Goal: Task Accomplishment & Management: Manage account settings

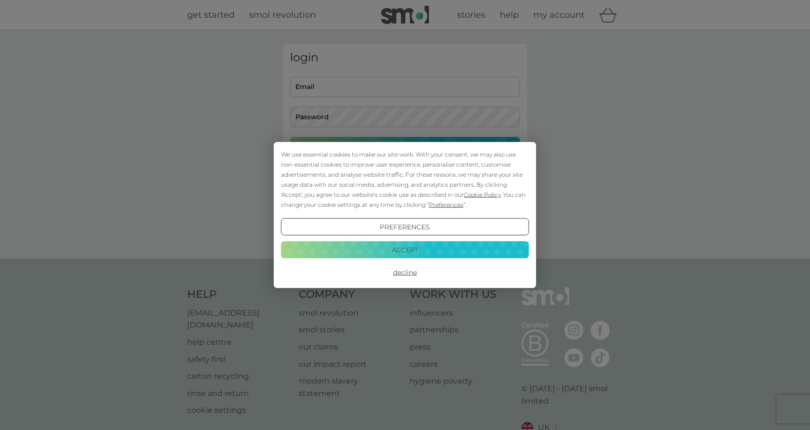
click at [392, 250] on button "Accept" at bounding box center [405, 249] width 248 height 17
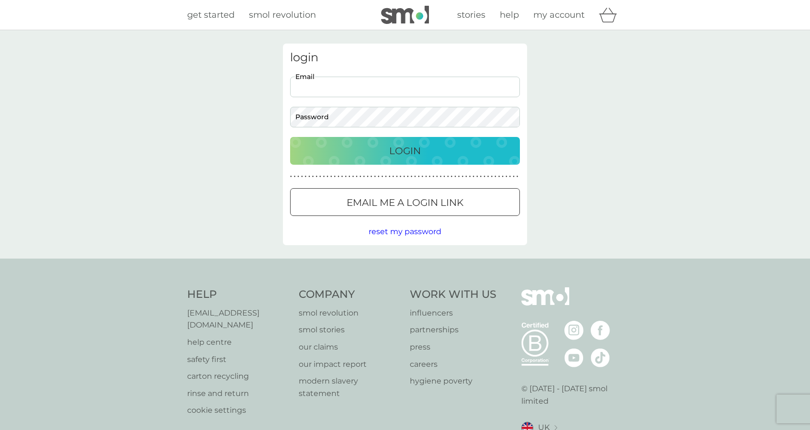
click at [387, 89] on input "Email" at bounding box center [405, 87] width 230 height 21
type input "[EMAIL_ADDRESS][DOMAIN_NAME]"
click at [343, 142] on button "Login" at bounding box center [405, 151] width 230 height 28
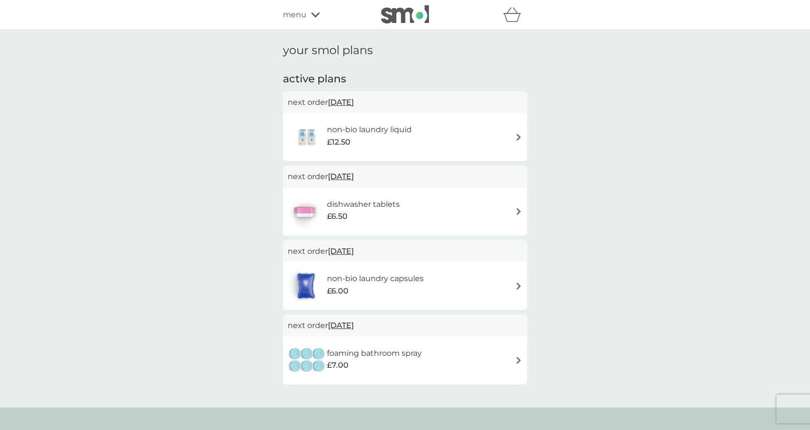
click at [515, 208] on img at bounding box center [518, 211] width 7 height 7
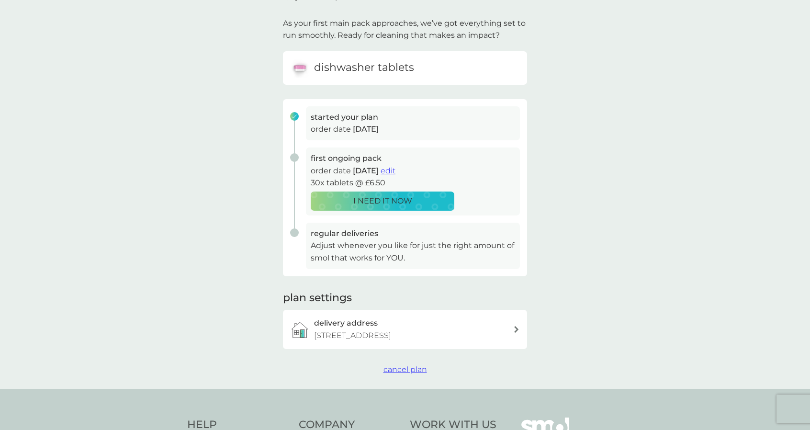
scroll to position [54, 0]
click at [398, 373] on span "cancel plan" at bounding box center [405, 368] width 44 height 9
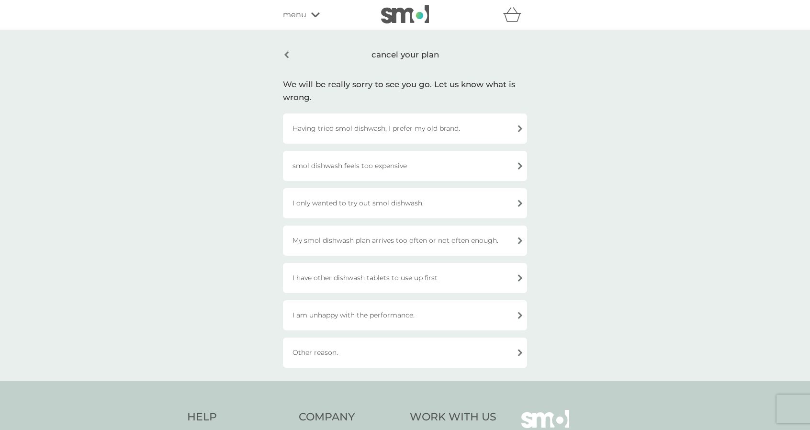
click at [389, 315] on div "I am unhappy with the performance." at bounding box center [405, 315] width 244 height 30
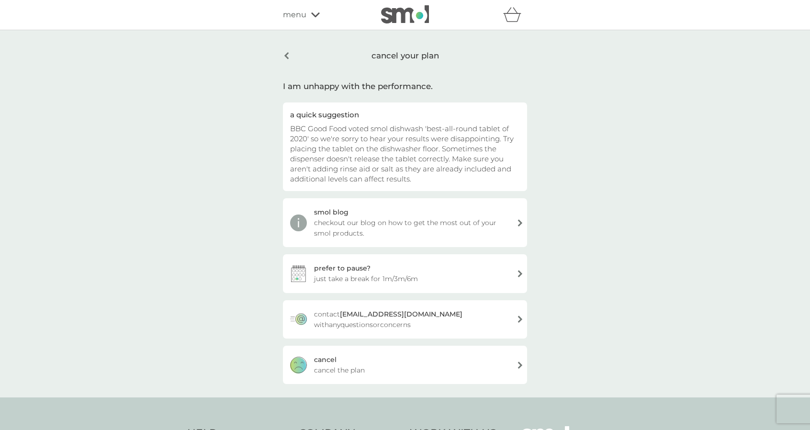
click at [381, 365] on div "cancel cancel the plan" at bounding box center [405, 364] width 244 height 38
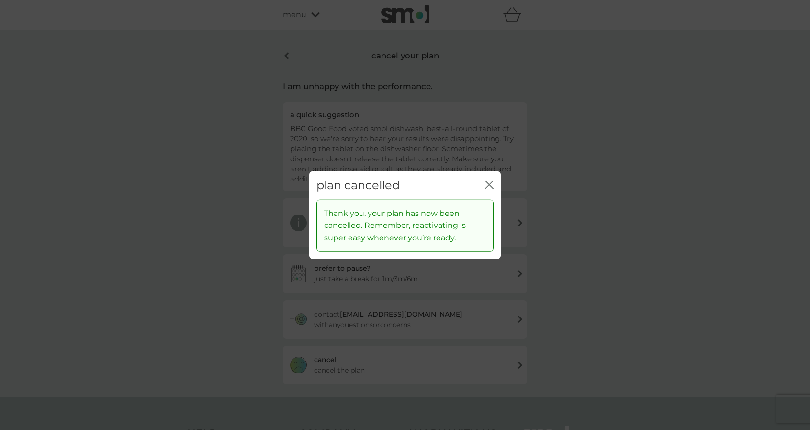
click at [492, 181] on icon "close" at bounding box center [491, 185] width 4 height 8
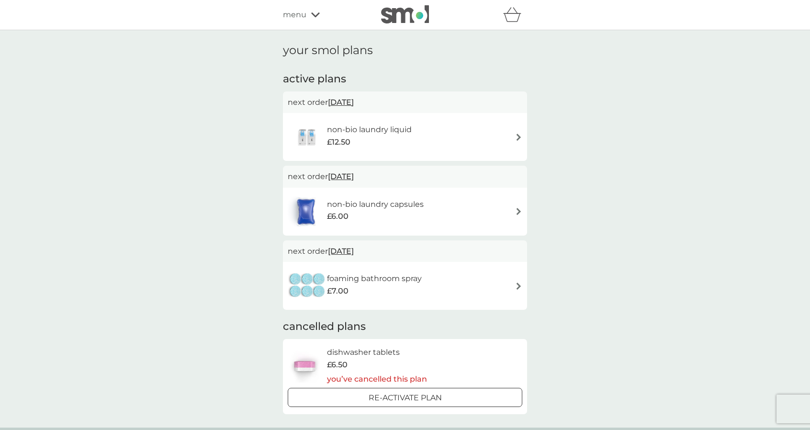
click at [354, 247] on span "21 Oct 2025" at bounding box center [341, 251] width 26 height 19
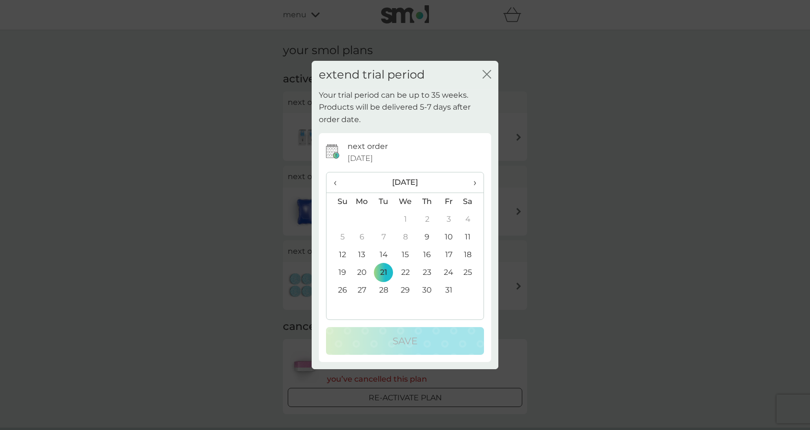
scroll to position [53, 0]
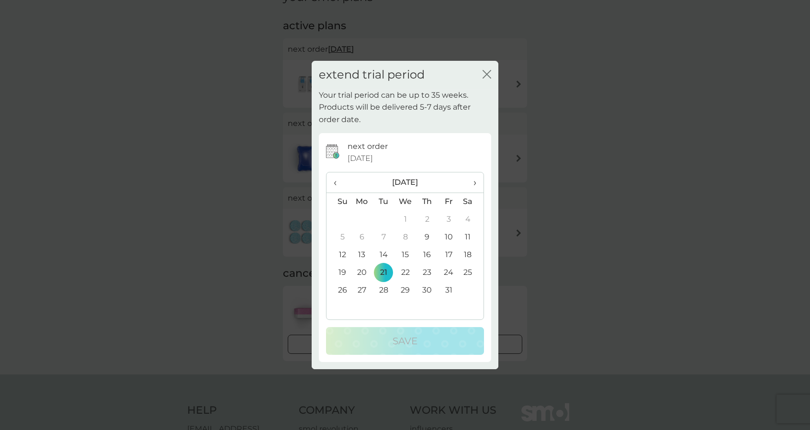
click at [483, 74] on icon "close" at bounding box center [486, 74] width 9 height 9
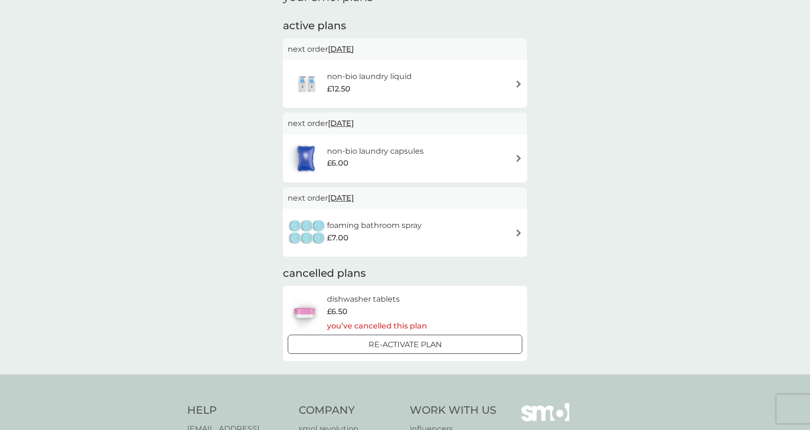
click at [486, 227] on div "foaming bathroom spray £7.00" at bounding box center [405, 232] width 234 height 33
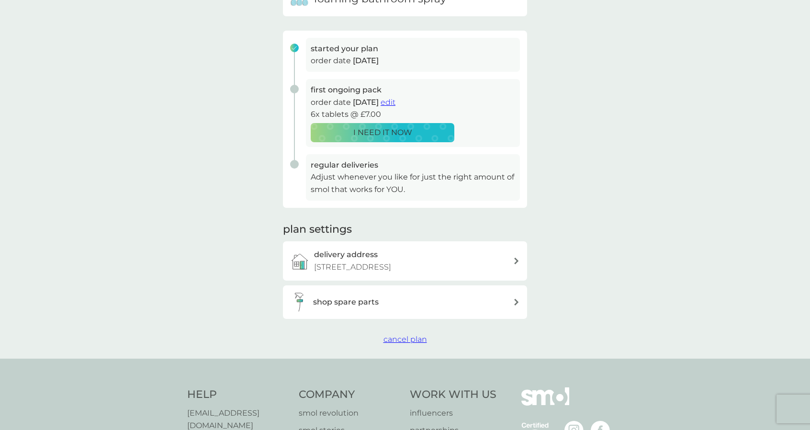
scroll to position [124, 0]
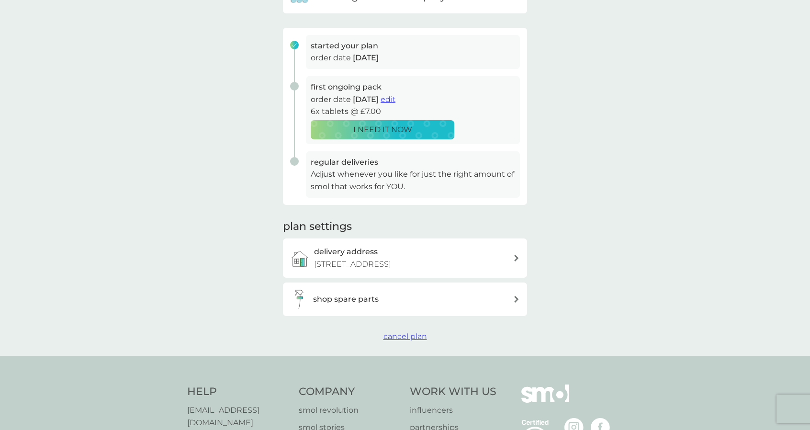
click at [404, 341] on span "cancel plan" at bounding box center [405, 336] width 44 height 9
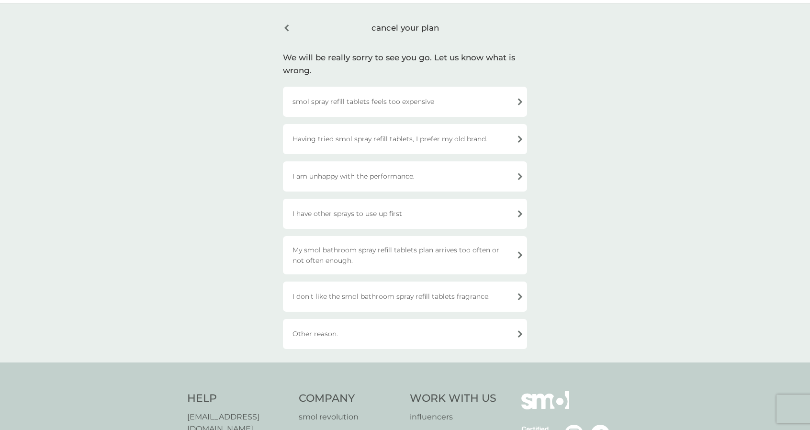
scroll to position [11, 0]
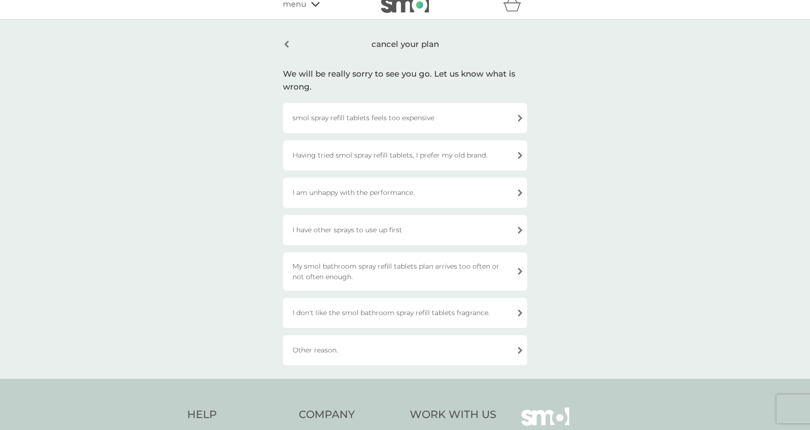
click at [387, 227] on div "I have other sprays to use up first" at bounding box center [405, 230] width 244 height 30
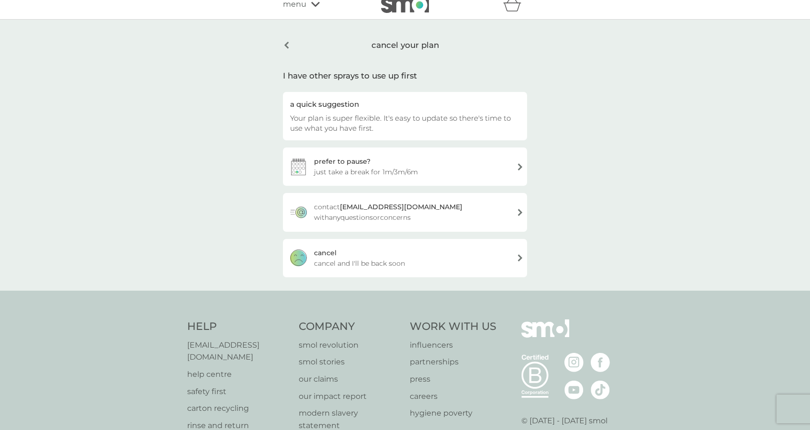
click at [364, 263] on span "cancel and I'll be back soon" at bounding box center [359, 263] width 91 height 11
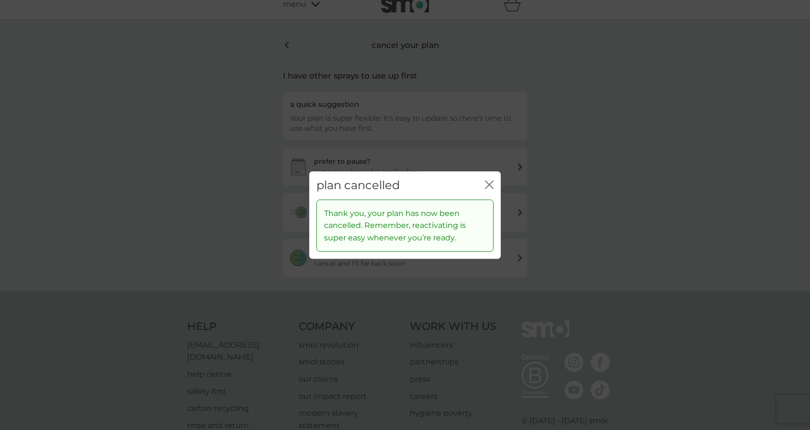
click at [486, 180] on div "close" at bounding box center [489, 185] width 9 height 14
click at [489, 183] on icon "close" at bounding box center [489, 184] width 9 height 9
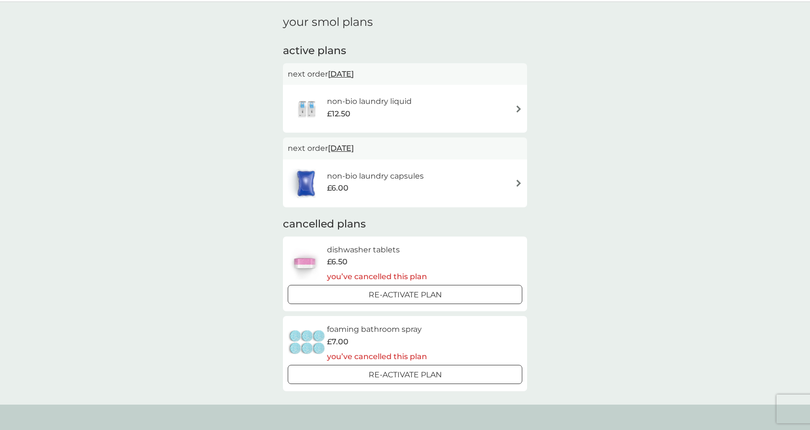
scroll to position [26, 0]
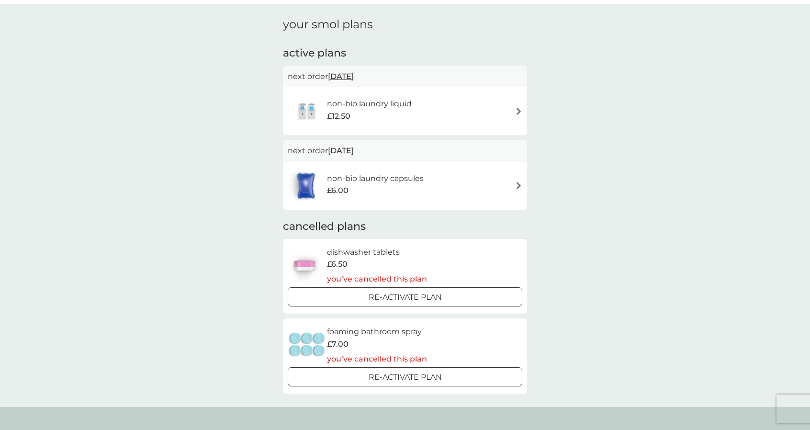
click at [378, 189] on div "£6.00" at bounding box center [375, 190] width 97 height 12
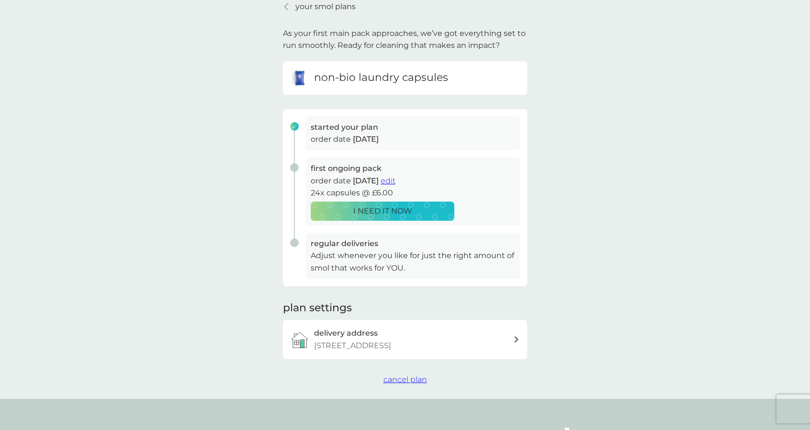
scroll to position [59, 0]
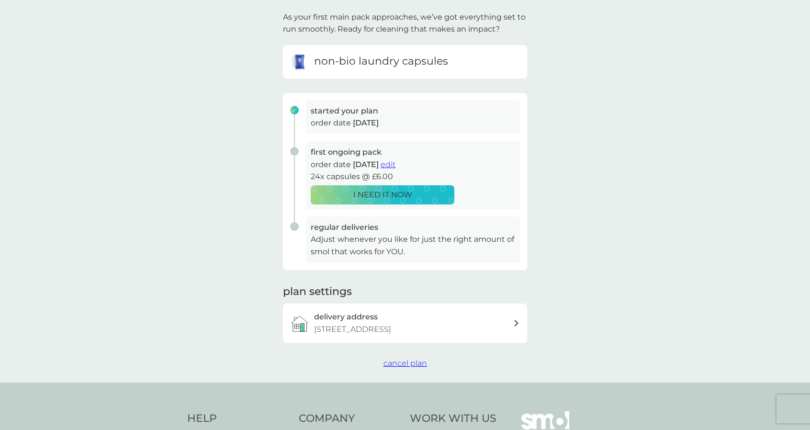
click at [395, 161] on span "edit" at bounding box center [387, 164] width 15 height 9
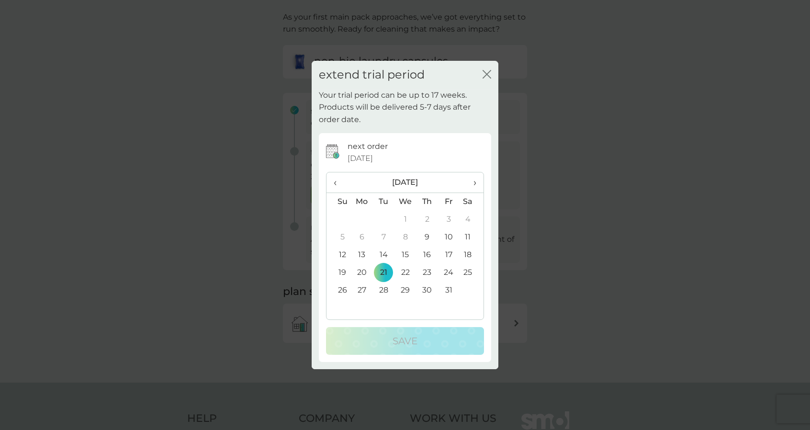
click at [479, 184] on th "›" at bounding box center [471, 182] width 24 height 21
click at [385, 220] on td "2" at bounding box center [384, 220] width 22 height 18
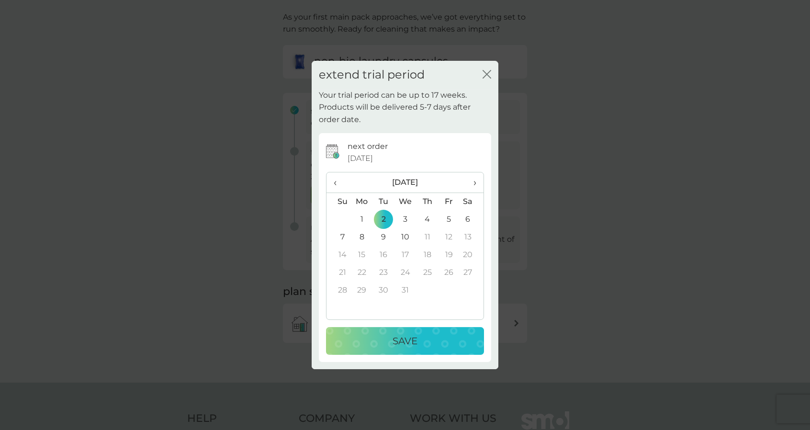
click at [402, 338] on p "Save" at bounding box center [404, 340] width 25 height 15
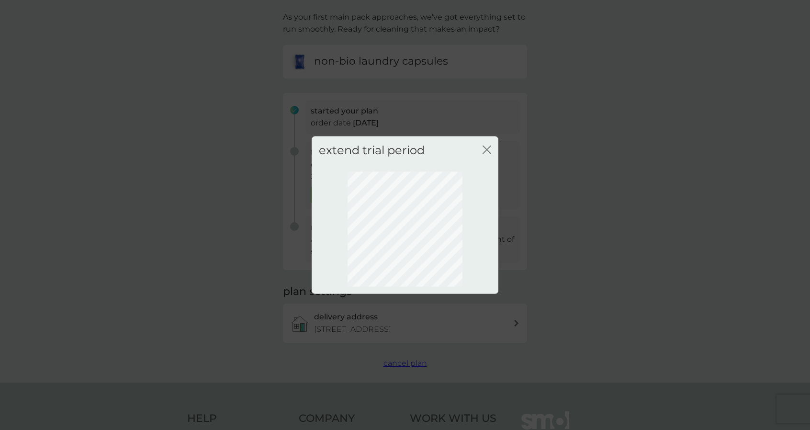
scroll to position [0, 0]
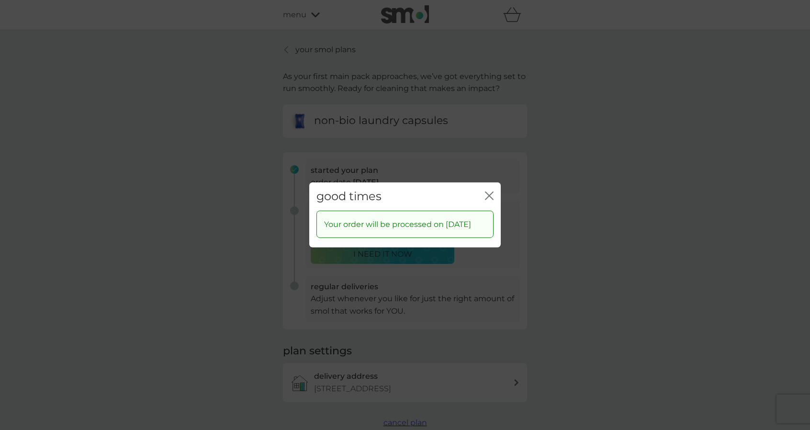
click at [489, 192] on icon "close" at bounding box center [491, 196] width 4 height 8
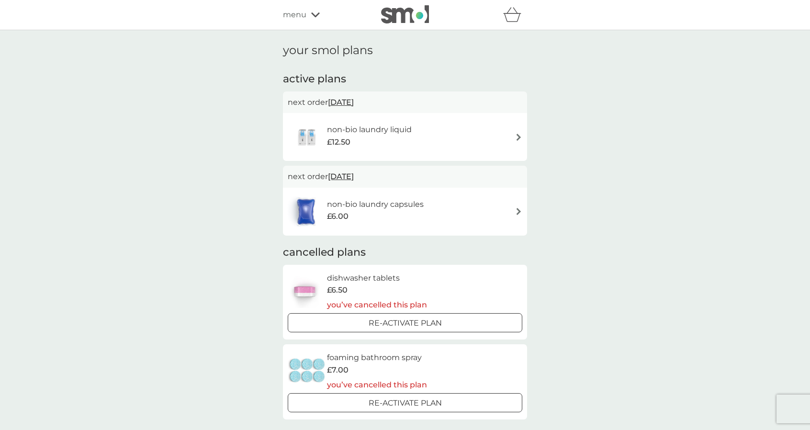
scroll to position [26, 0]
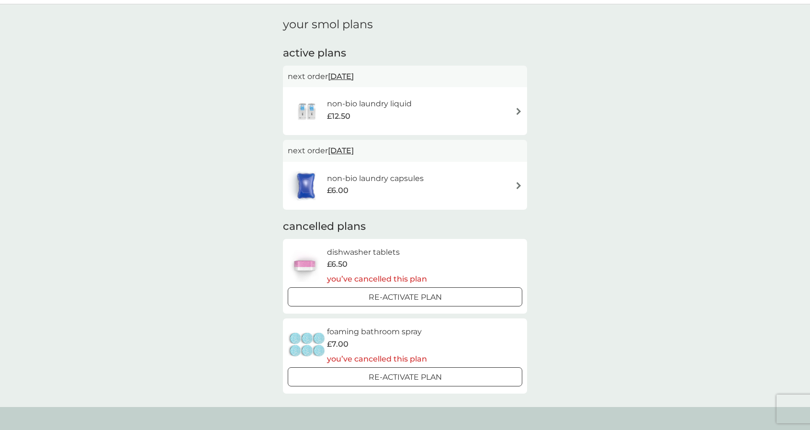
click at [354, 73] on span "21 Oct 2025" at bounding box center [341, 76] width 26 height 19
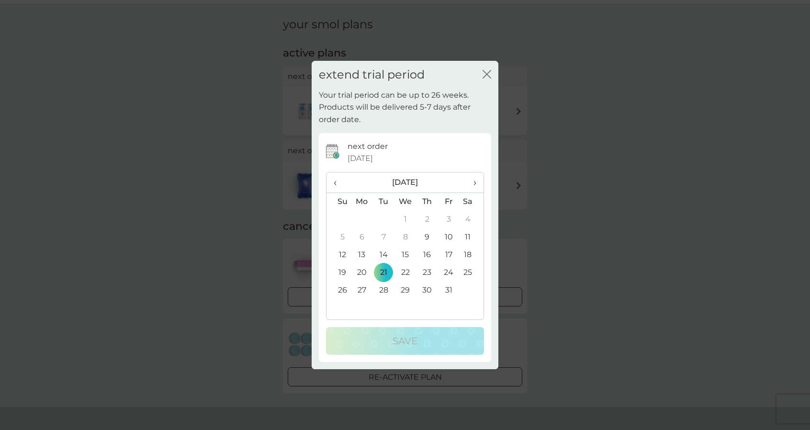
click at [472, 182] on span "›" at bounding box center [472, 182] width 10 height 20
click at [472, 184] on span "›" at bounding box center [472, 182] width 10 height 20
click at [383, 220] on td "2" at bounding box center [384, 220] width 22 height 18
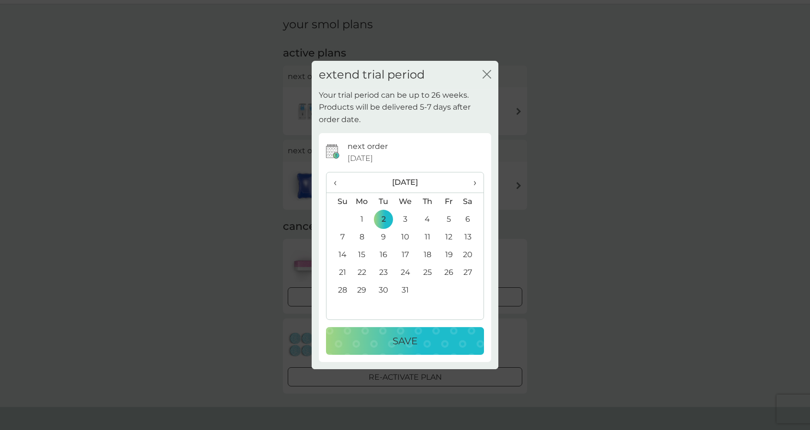
click at [379, 338] on div "Save" at bounding box center [404, 340] width 139 height 15
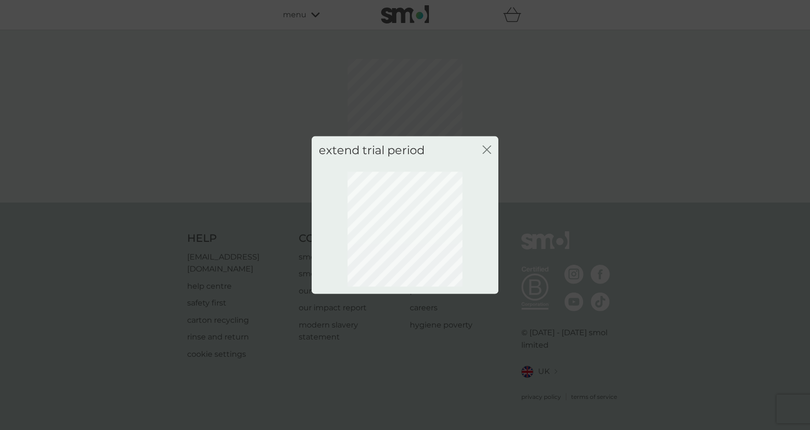
scroll to position [0, 0]
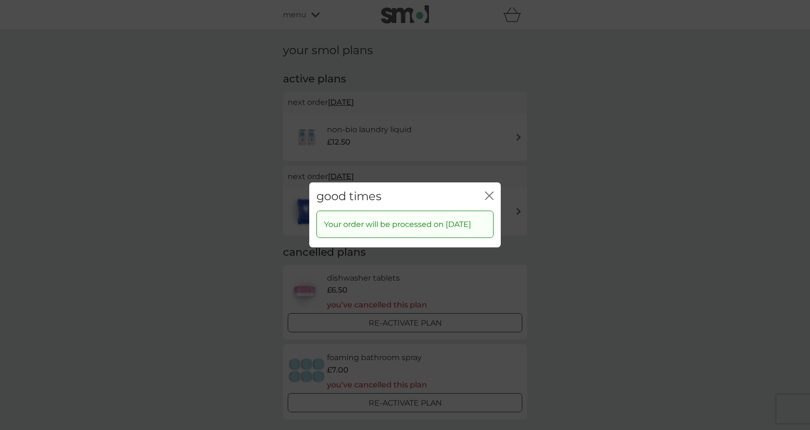
click at [488, 192] on icon "close" at bounding box center [487, 196] width 4 height 8
